Goal: Task Accomplishment & Management: Use online tool/utility

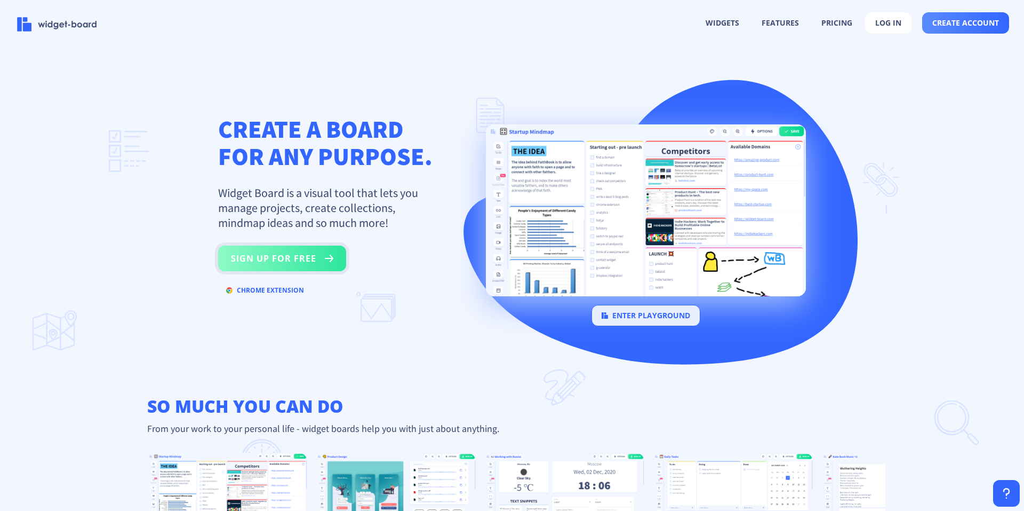
click at [309, 258] on button "sign up for free" at bounding box center [282, 258] width 128 height 26
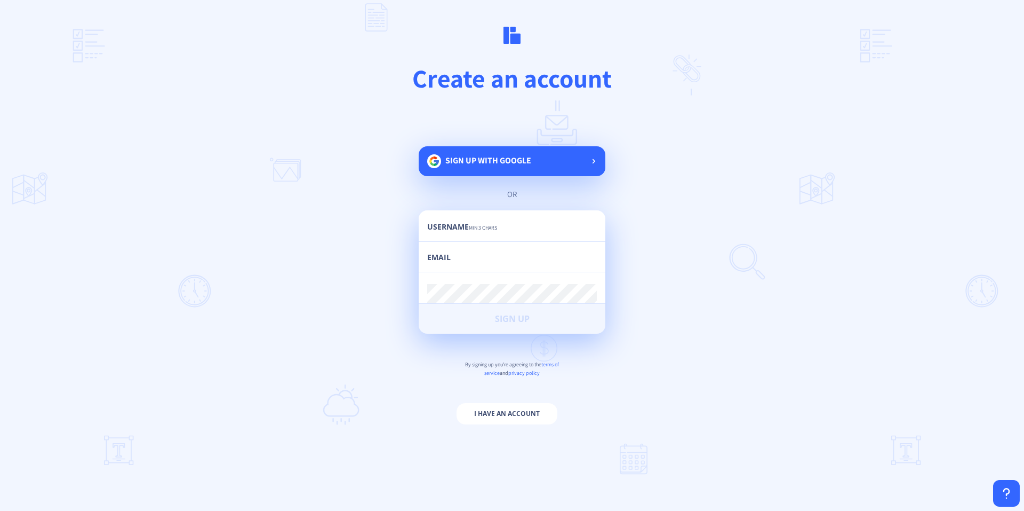
click at [500, 169] on span "Sign up with google" at bounding box center [488, 165] width 86 height 22
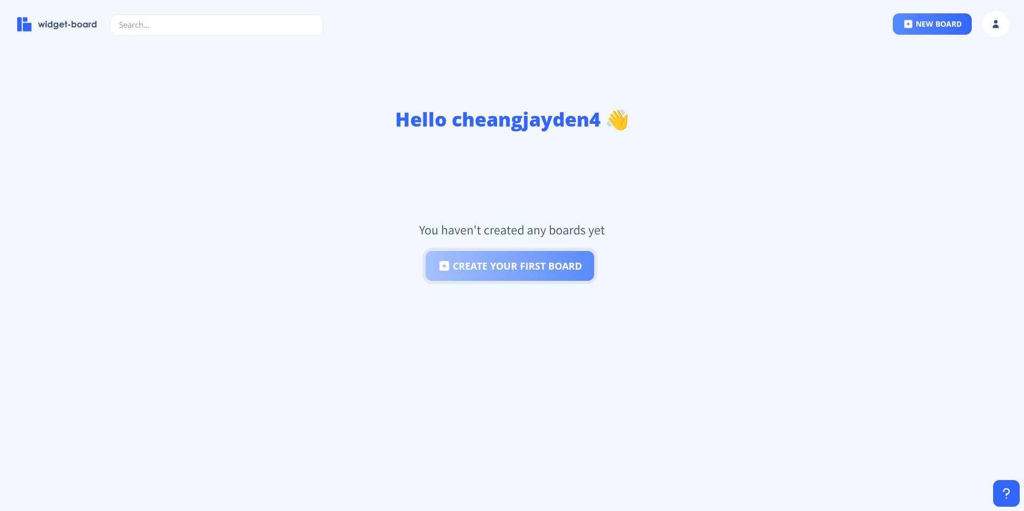
click at [497, 264] on button "create your first board" at bounding box center [510, 266] width 169 height 30
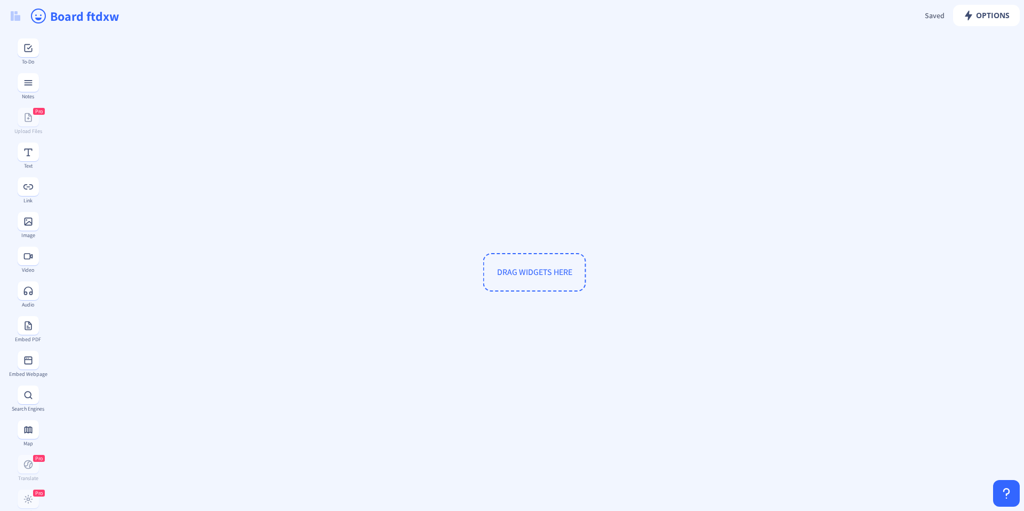
click at [507, 279] on span "DRAG WIDGETS HERE" at bounding box center [534, 272] width 103 height 38
click at [27, 51] on rect at bounding box center [28, 48] width 11 height 11
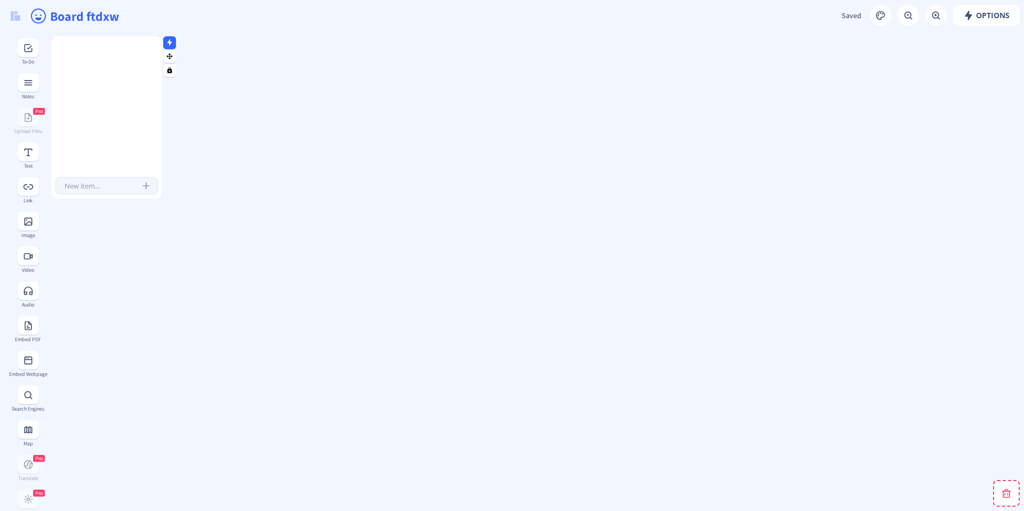
click at [116, 189] on input "text" at bounding box center [106, 185] width 102 height 17
click at [144, 185] on rect "submit" at bounding box center [146, 185] width 11 height 11
click at [92, 47] on input "text" at bounding box center [116, 49] width 90 height 12
click at [851, 18] on span "Saved" at bounding box center [852, 16] width 20 height 10
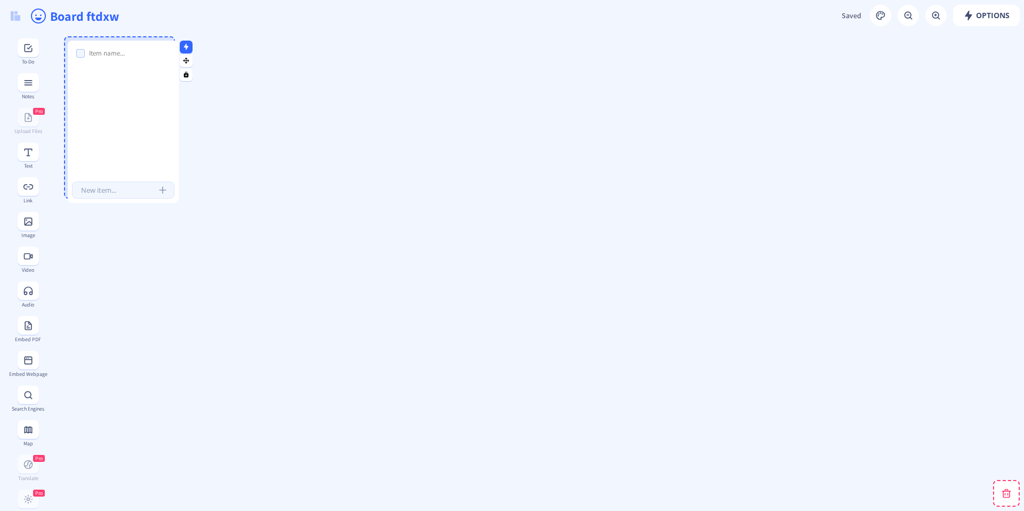
drag, startPoint x: 112, startPoint y: 74, endPoint x: 125, endPoint y: 83, distance: 16.4
click at [125, 83] on div at bounding box center [123, 110] width 111 height 130
drag, startPoint x: 138, startPoint y: 144, endPoint x: 179, endPoint y: 79, distance: 77.3
click at [188, 70] on button at bounding box center [182, 69] width 13 height 13
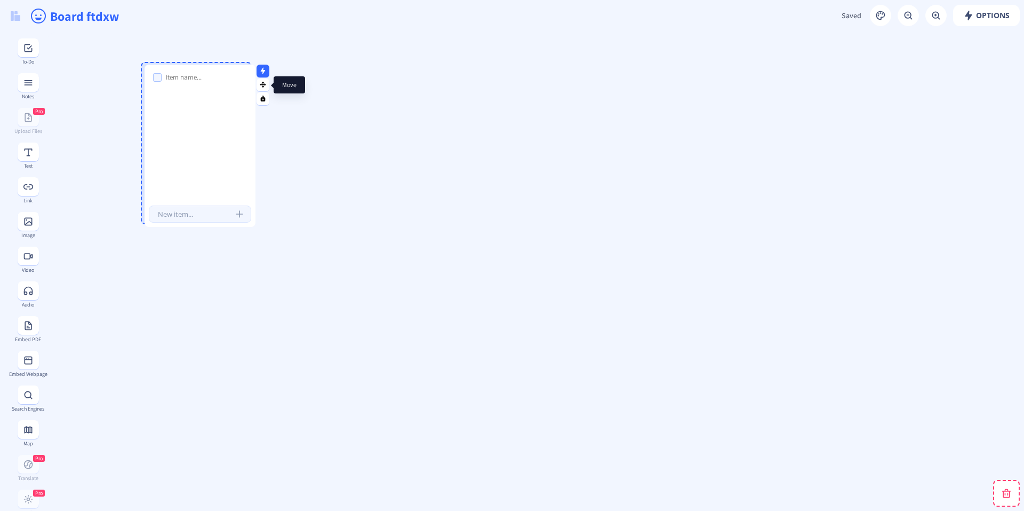
drag, startPoint x: 183, startPoint y: 71, endPoint x: 265, endPoint y: 87, distance: 83.2
click at [265, 87] on icon at bounding box center [263, 85] width 6 height 6
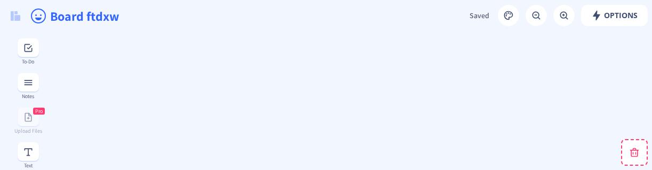
drag, startPoint x: 211, startPoint y: 160, endPoint x: 789, endPoint y: 61, distance: 586.2
click at [652, 61] on html "new board Options Saved Saving... Board ftdxw To-Do Notes Pro Upload Files Text…" at bounding box center [326, 85] width 652 height 170
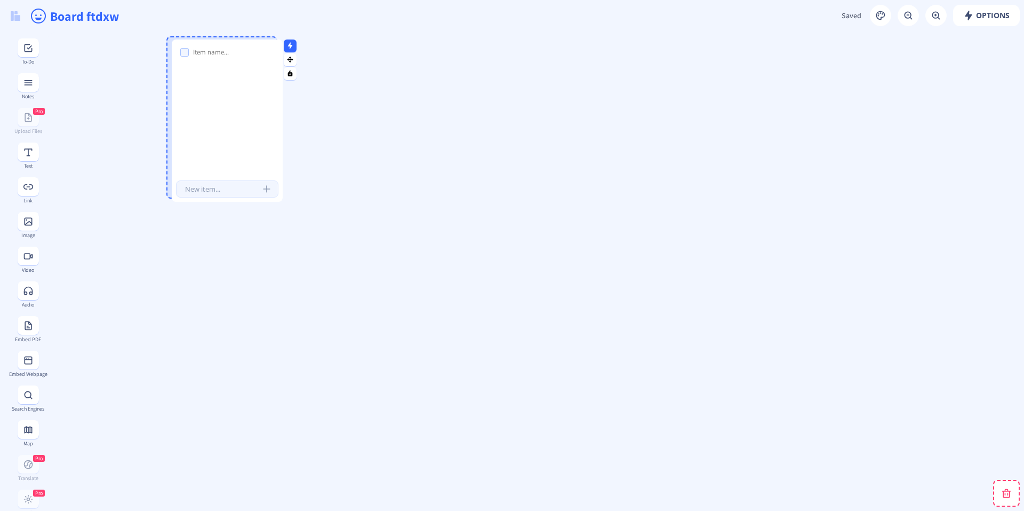
drag, startPoint x: 727, startPoint y: 110, endPoint x: 176, endPoint y: 113, distance: 551.7
click at [176, 113] on div at bounding box center [227, 109] width 111 height 130
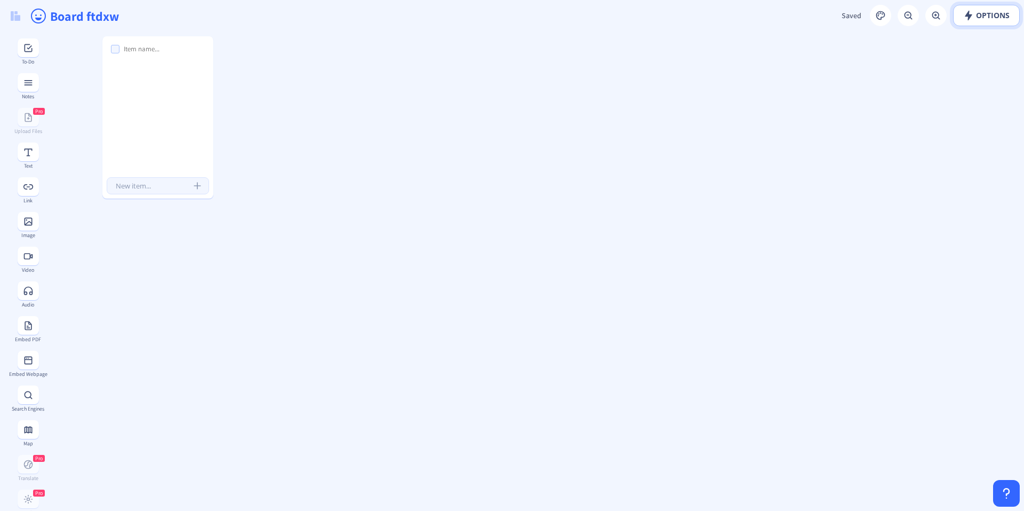
click at [969, 12] on rect at bounding box center [969, 15] width 11 height 11
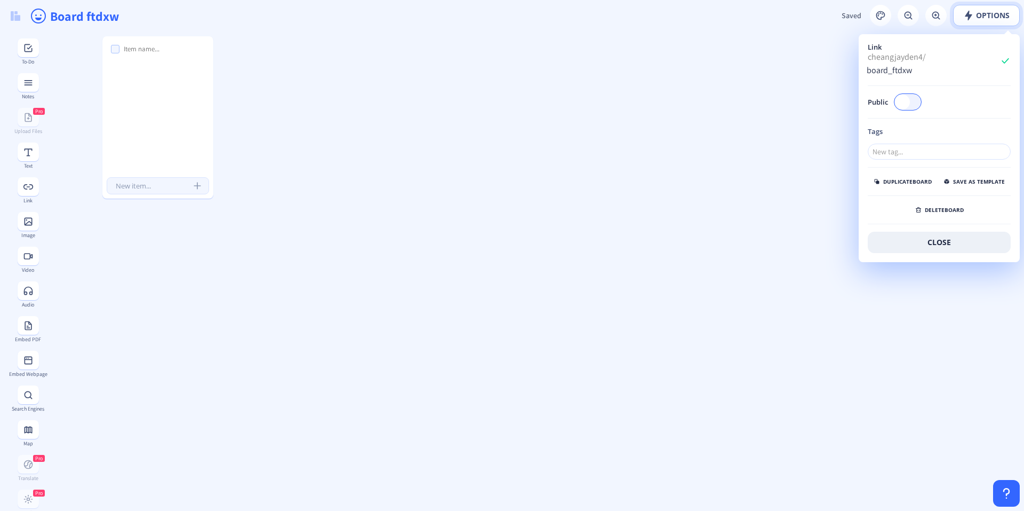
click at [968, 12] on rect at bounding box center [969, 15] width 11 height 11
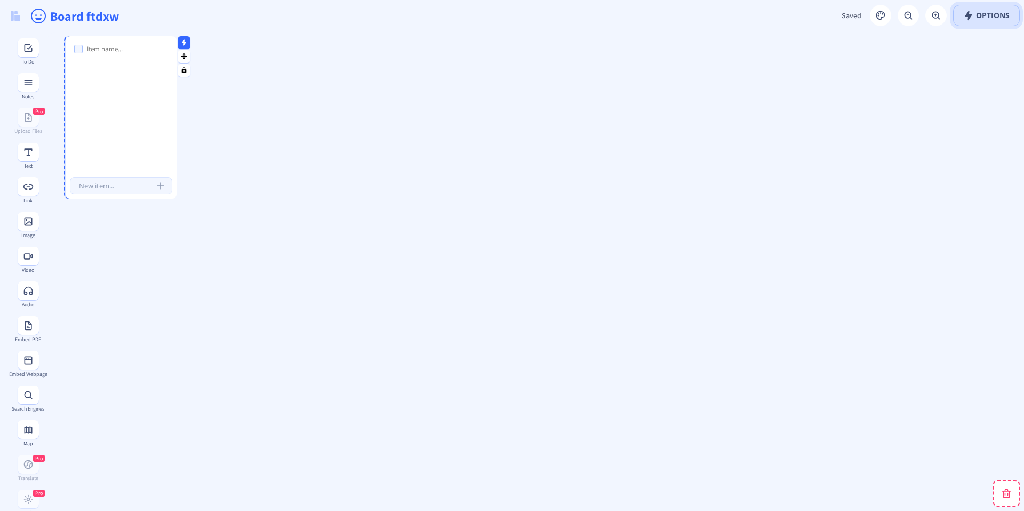
drag, startPoint x: 150, startPoint y: 66, endPoint x: 111, endPoint y: 67, distance: 39.0
click at [111, 67] on div at bounding box center [121, 106] width 111 height 130
click at [11, 9] on button at bounding box center [15, 16] width 22 height 23
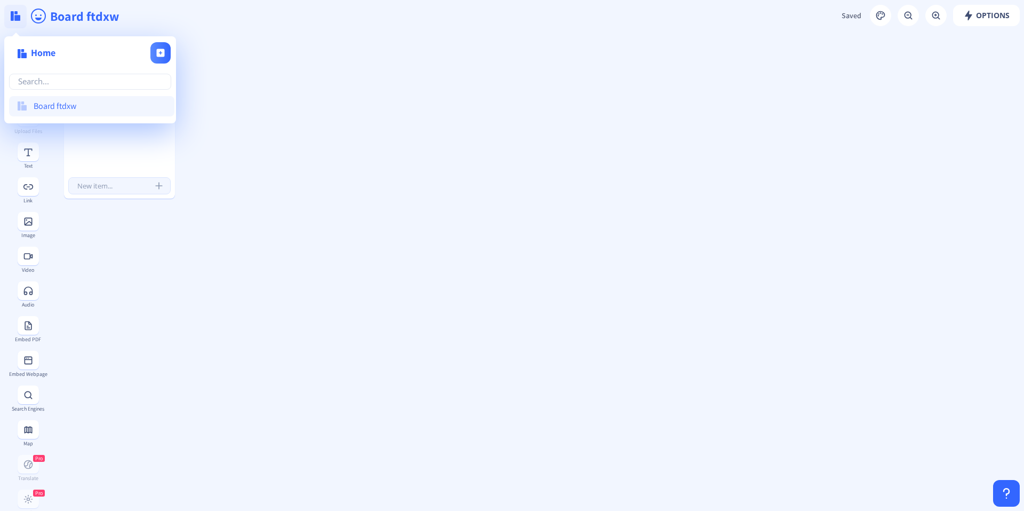
click at [11, 9] on button at bounding box center [15, 16] width 22 height 23
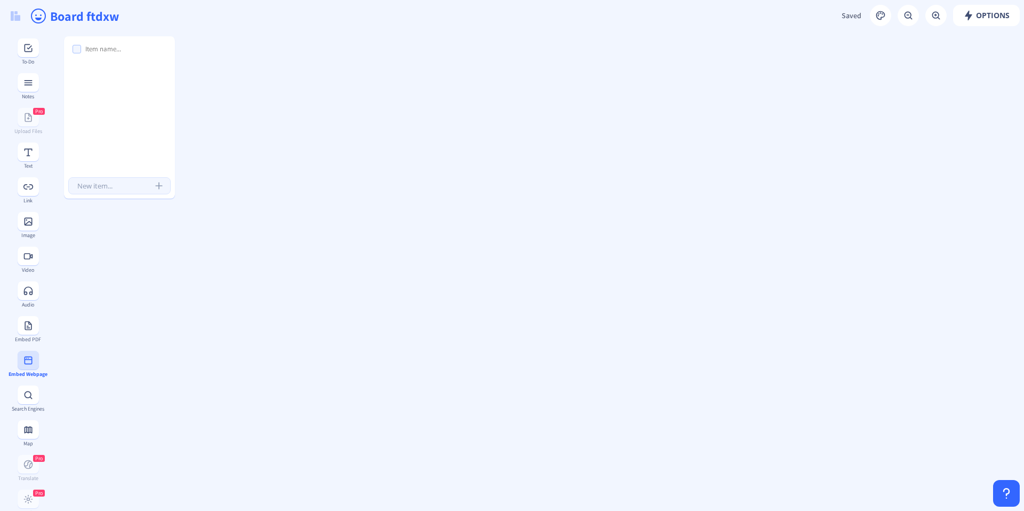
click at [32, 367] on button at bounding box center [28, 360] width 21 height 19
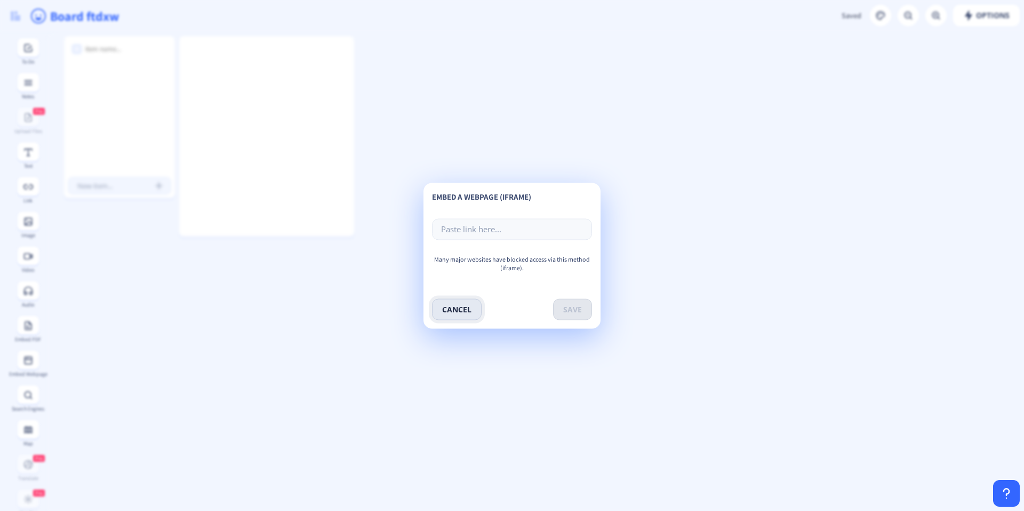
click at [445, 311] on button "cancel" at bounding box center [457, 308] width 50 height 21
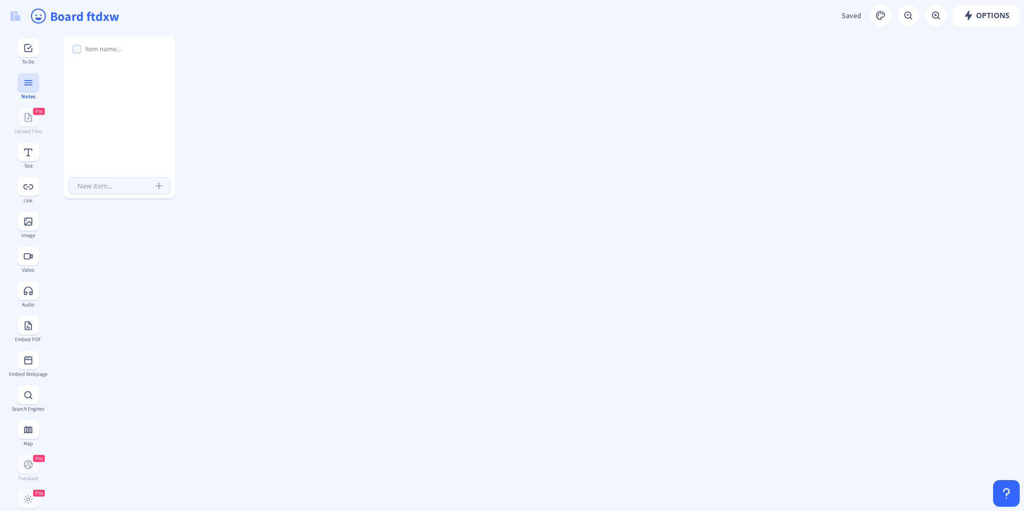
click at [34, 89] on button at bounding box center [28, 82] width 21 height 19
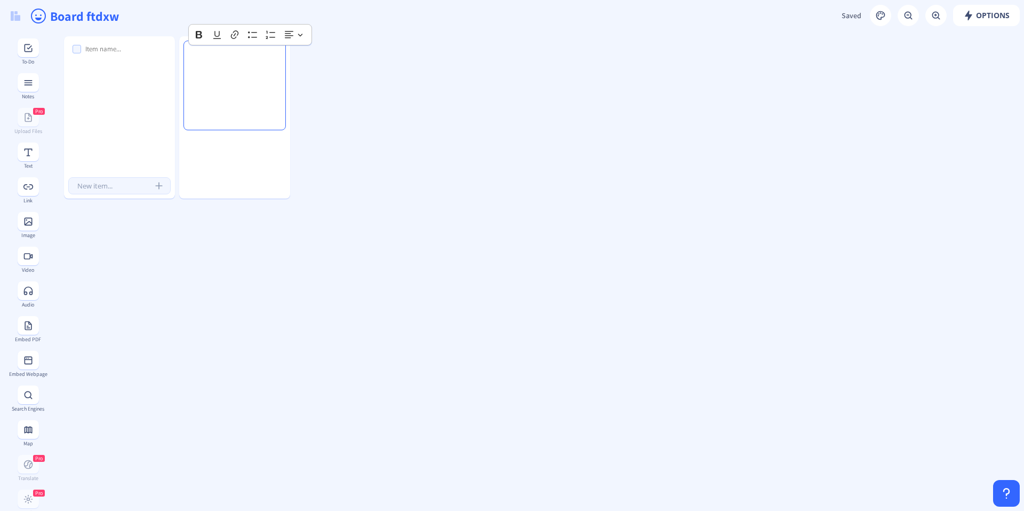
drag, startPoint x: 339, startPoint y: 113, endPoint x: 238, endPoint y: 98, distance: 101.9
click at [957, 18] on button "Options" at bounding box center [986, 15] width 67 height 21
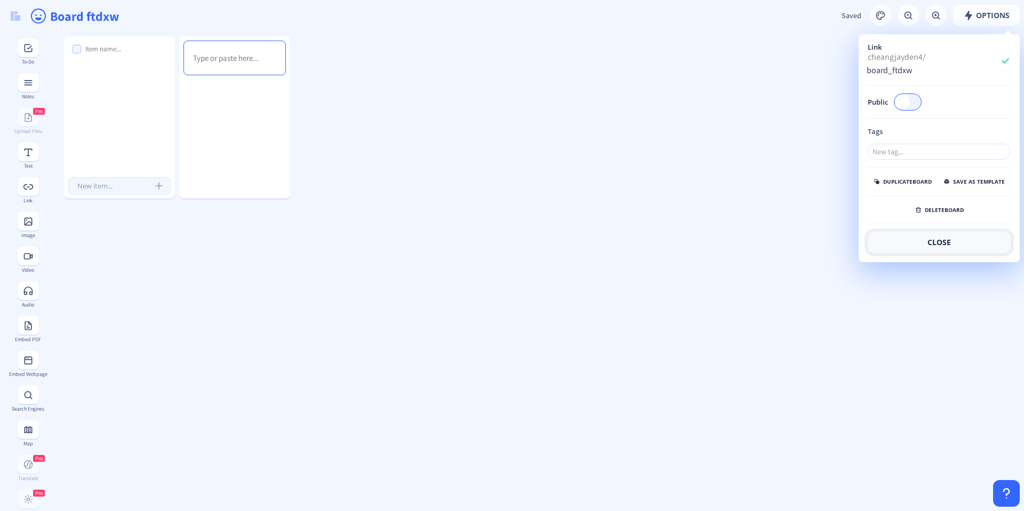
click at [935, 243] on button "close" at bounding box center [939, 242] width 143 height 21
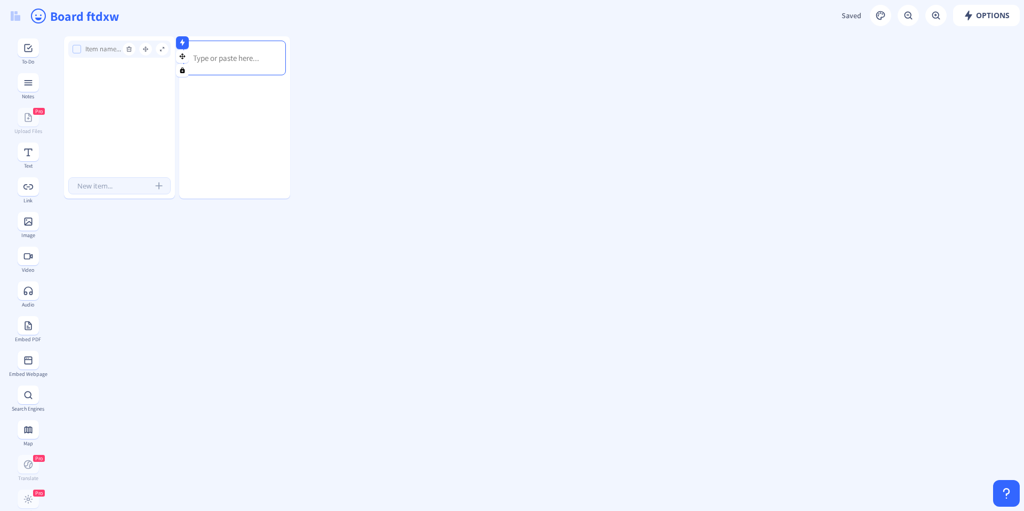
click at [96, 50] on input "text" at bounding box center [129, 49] width 90 height 12
type input "s"
type input "睡觉"
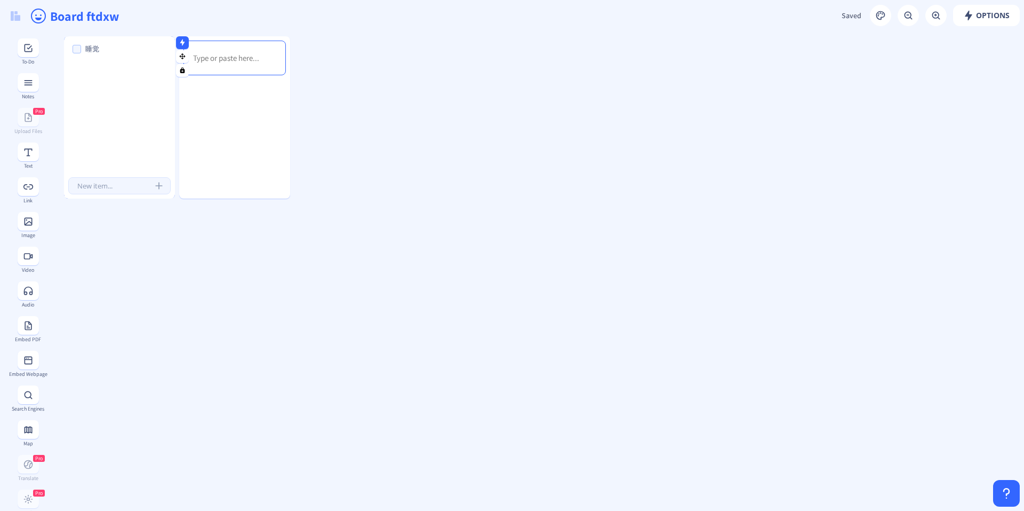
click at [65, 123] on div at bounding box center [66, 117] width 5 height 162
click at [7, 19] on button at bounding box center [15, 16] width 22 height 23
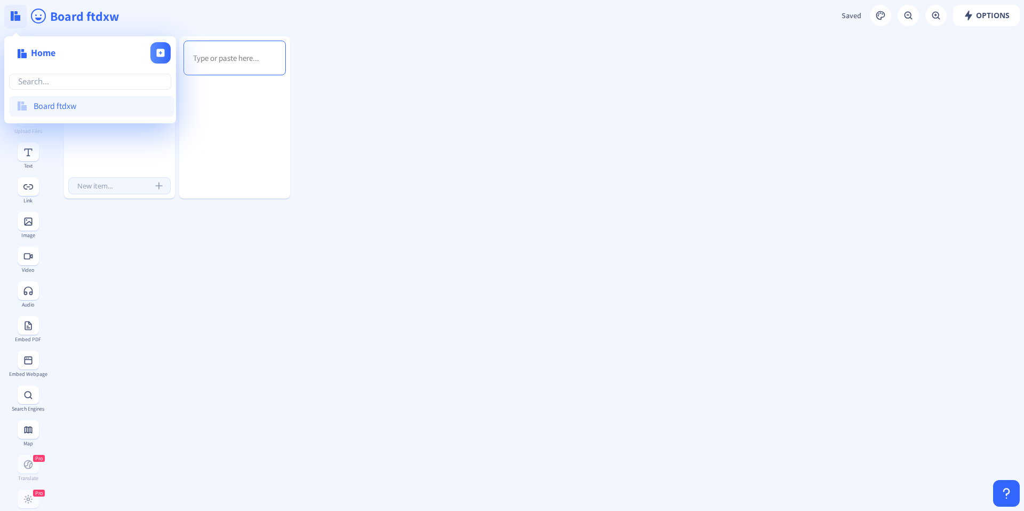
click at [7, 19] on button at bounding box center [15, 16] width 22 height 23
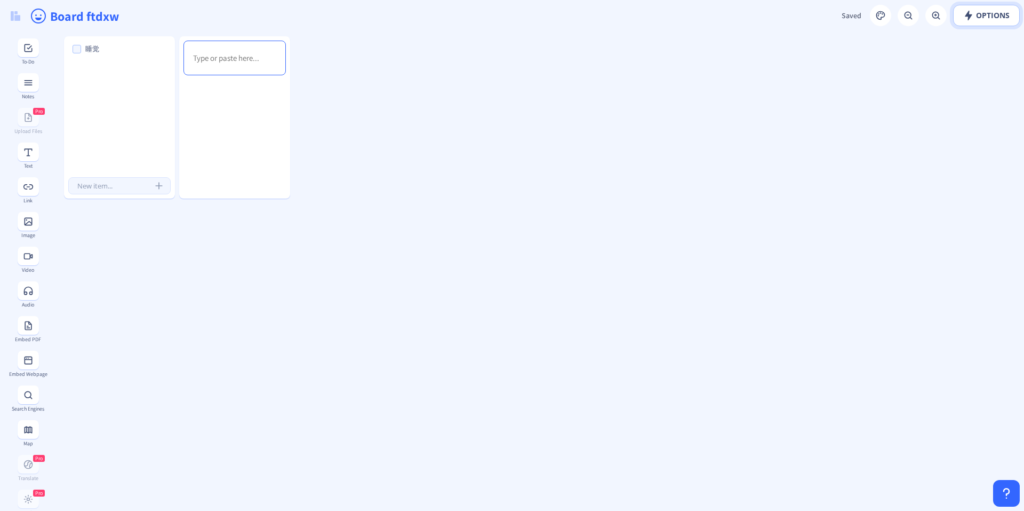
click at [966, 10] on button "Options" at bounding box center [986, 15] width 67 height 21
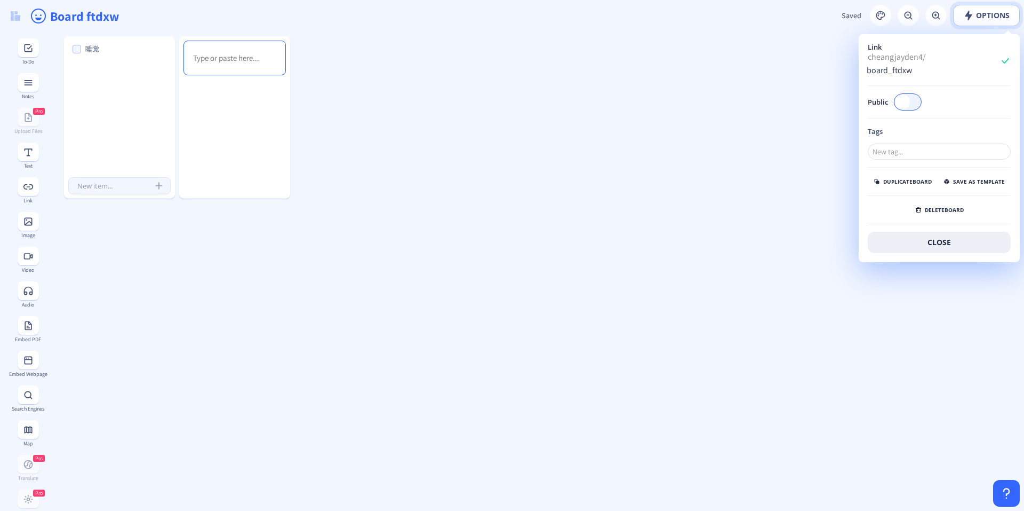
click at [966, 10] on button "Options" at bounding box center [986, 15] width 67 height 21
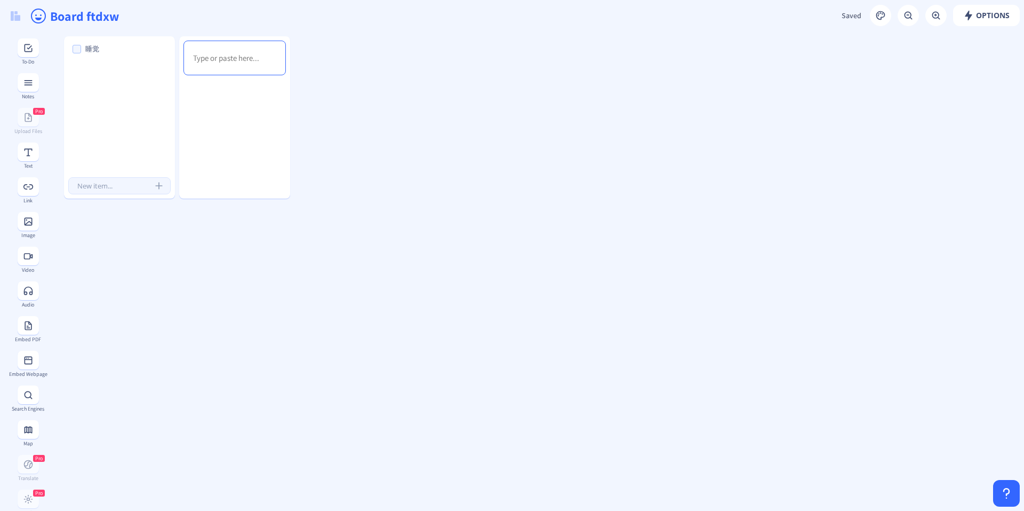
click at [32, 21] on icon "happy outline" at bounding box center [38, 15] width 17 height 17
click at [94, 18] on input "Board ftdxw" at bounding box center [305, 16] width 512 height 32
click at [77, 14] on input "Board ftdxw" at bounding box center [305, 16] width 512 height 32
click at [77, 16] on input "Board ftdxw" at bounding box center [305, 16] width 512 height 32
click at [274, 18] on input "Board ftdxw" at bounding box center [305, 16] width 512 height 32
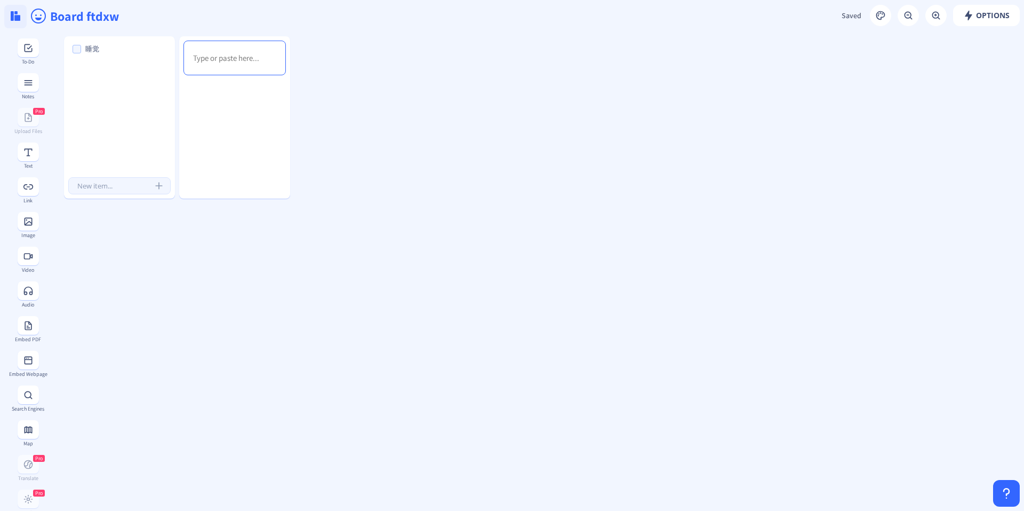
click at [21, 21] on button at bounding box center [15, 16] width 22 height 23
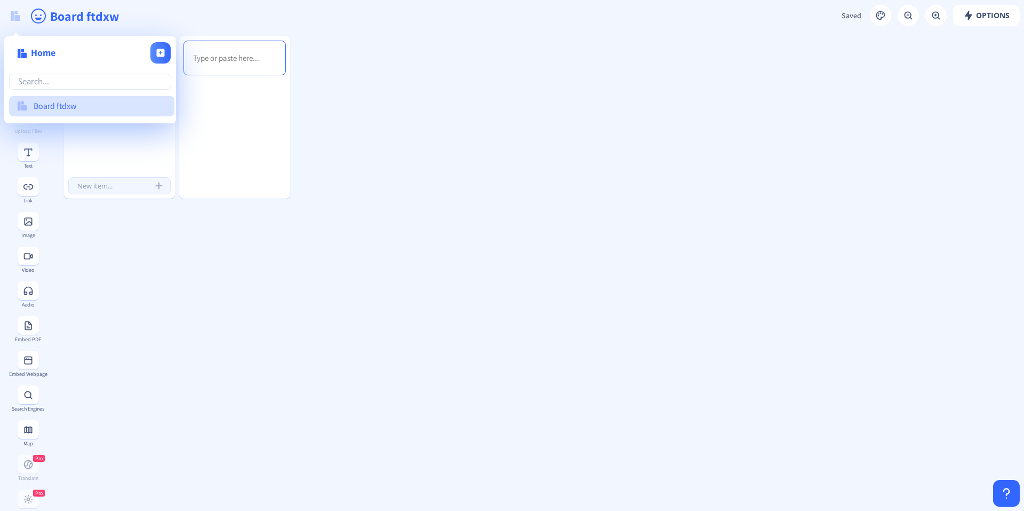
click at [115, 106] on span "Board ftdxw" at bounding box center [90, 106] width 113 height 10
